Goal: Information Seeking & Learning: Learn about a topic

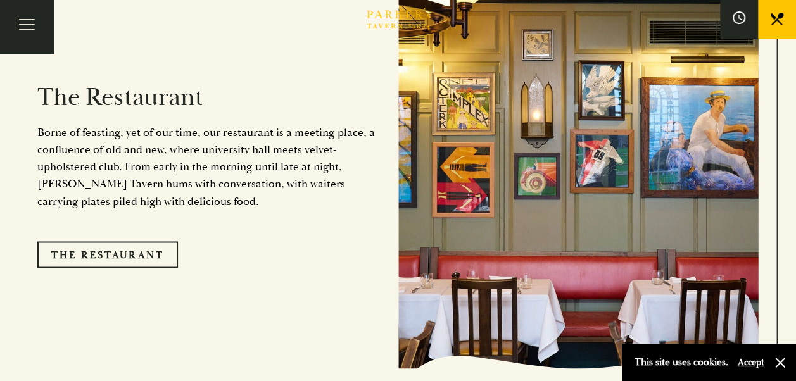
scroll to position [1004, 0]
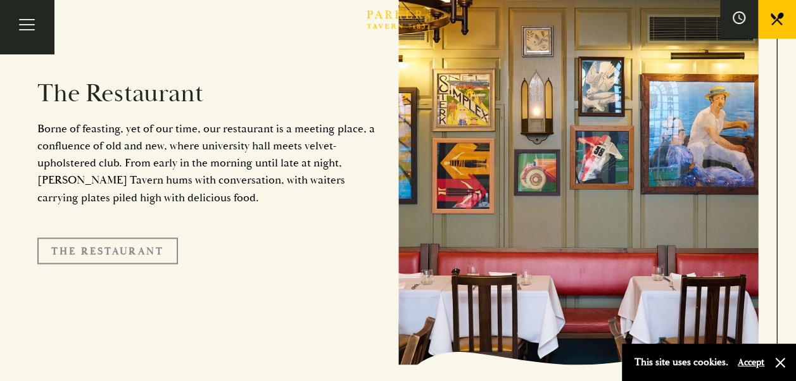
click at [74, 237] on link "The Restaurant" at bounding box center [107, 250] width 141 height 27
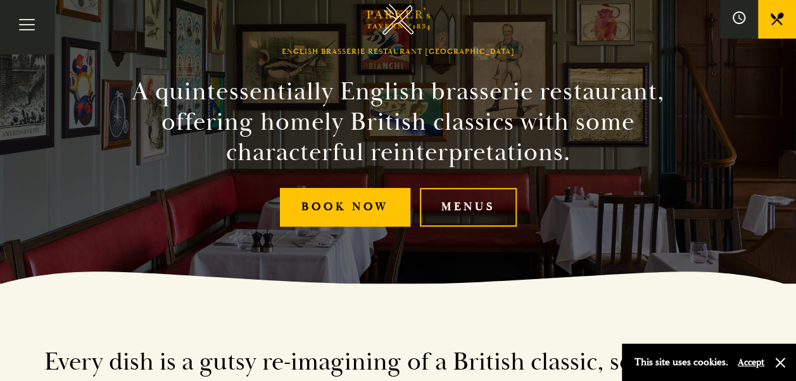
scroll to position [84, 0]
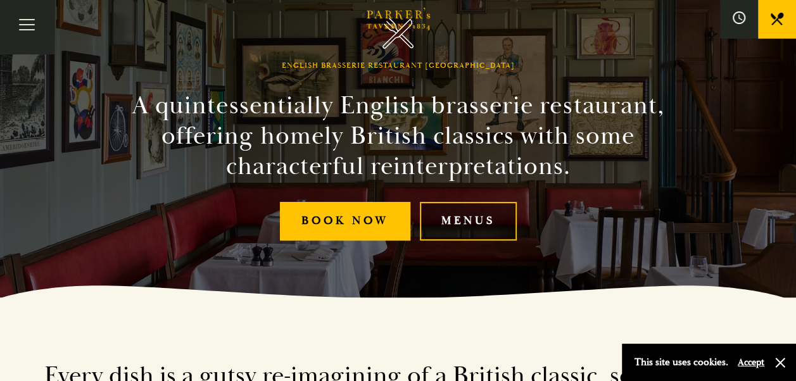
click at [474, 220] on link "Menus" at bounding box center [468, 221] width 97 height 39
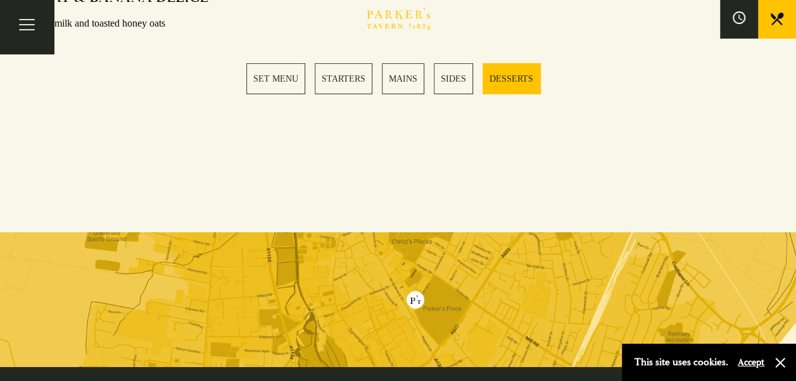
scroll to position [1897, 0]
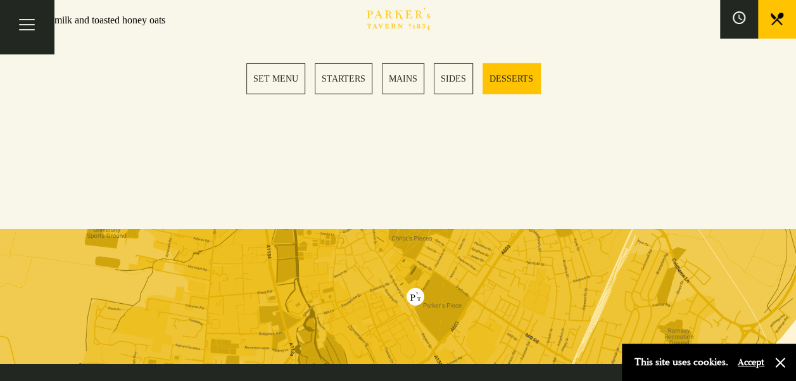
click at [286, 78] on link "SET MENU" at bounding box center [275, 78] width 59 height 31
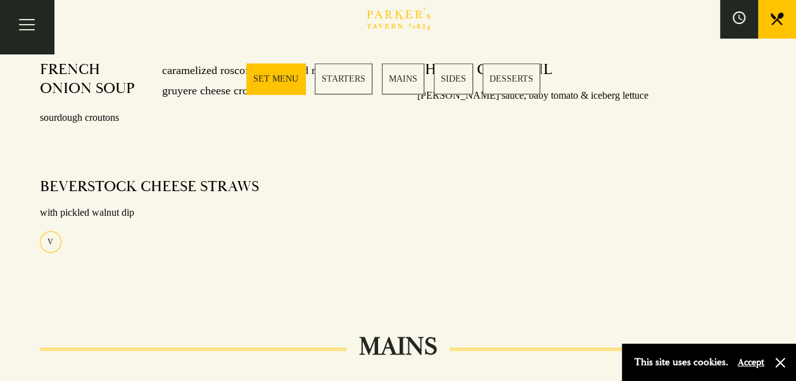
scroll to position [499, 0]
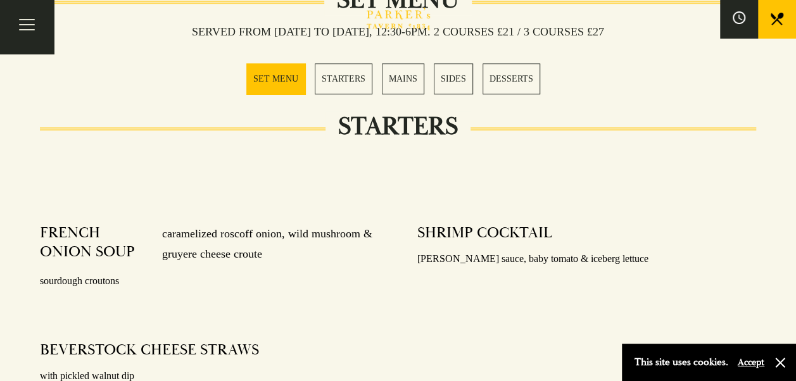
click at [352, 72] on link "STARTERS" at bounding box center [344, 78] width 58 height 31
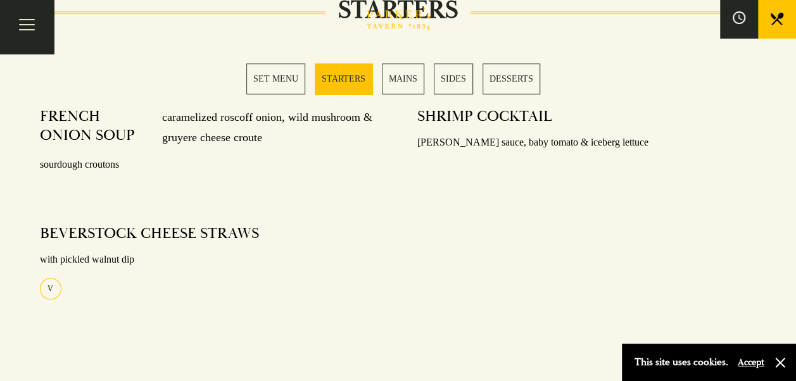
scroll to position [625, 0]
